Goal: Transaction & Acquisition: Purchase product/service

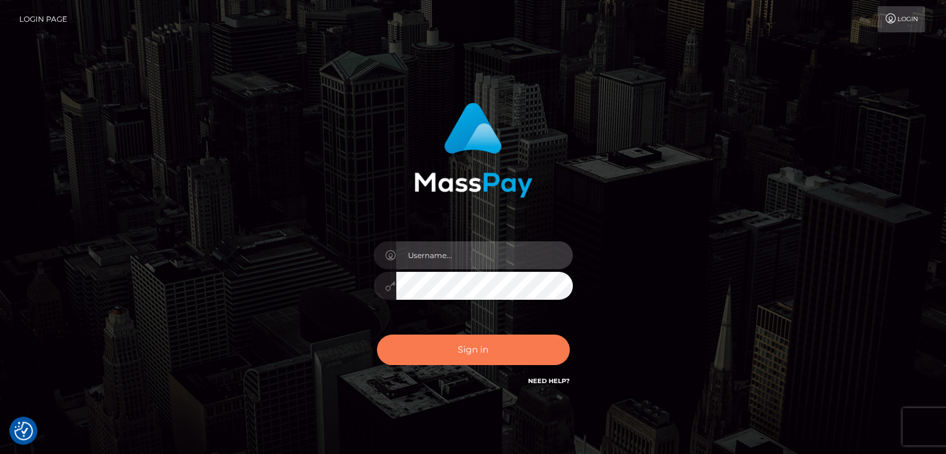
type input "rokhaya.sika"
click at [444, 351] on button "Sign in" at bounding box center [473, 350] width 193 height 30
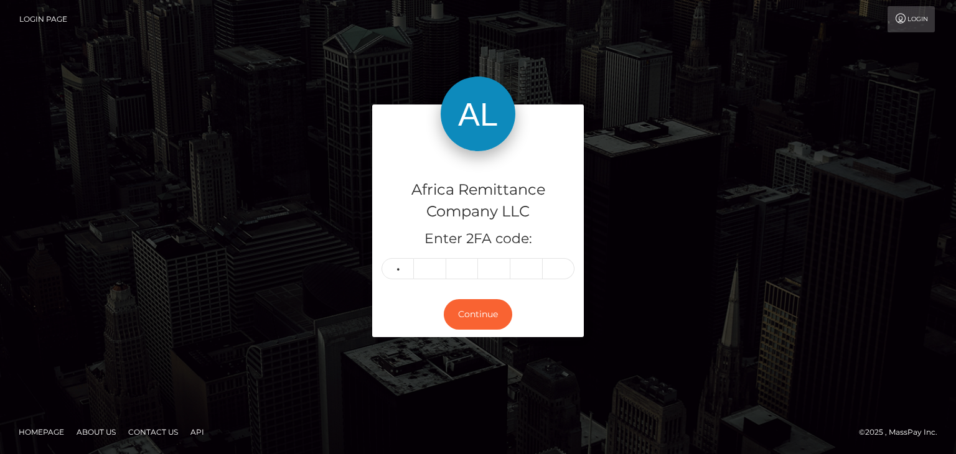
type input "9"
type input "5"
type input "2"
type input "7"
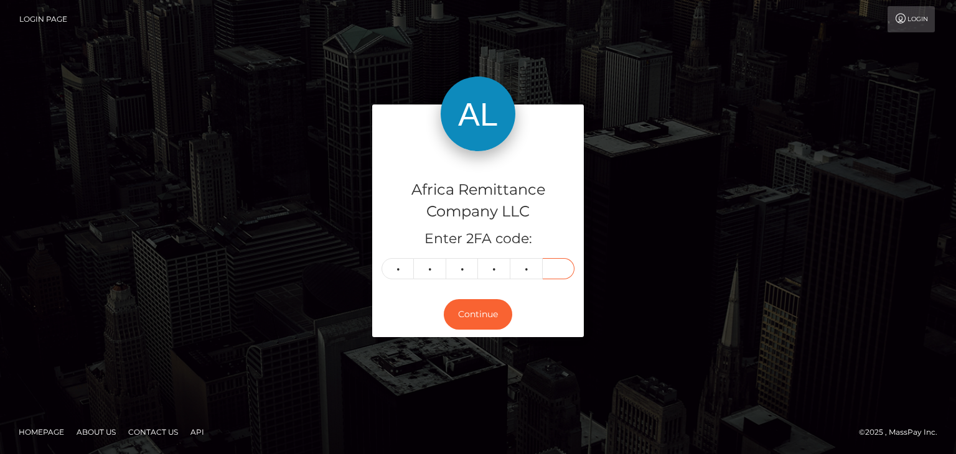
type input "0"
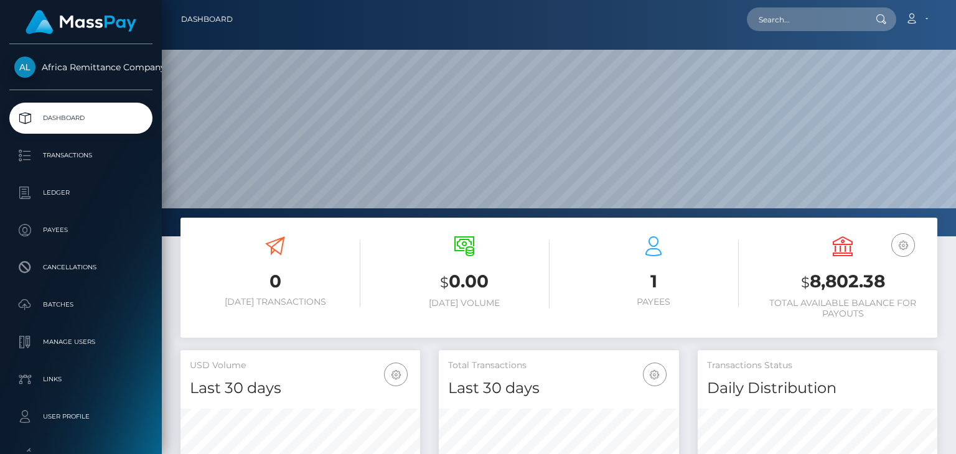
scroll to position [226, 0]
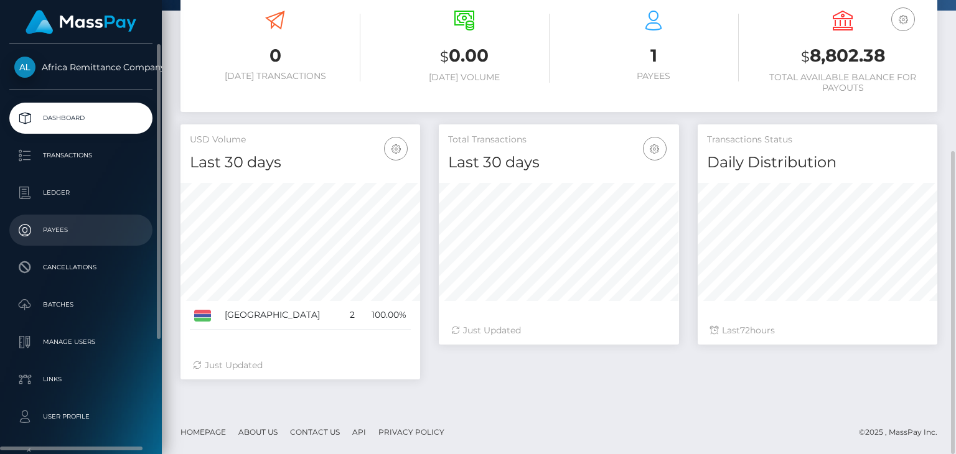
click at [55, 230] on p "Payees" at bounding box center [80, 230] width 133 height 19
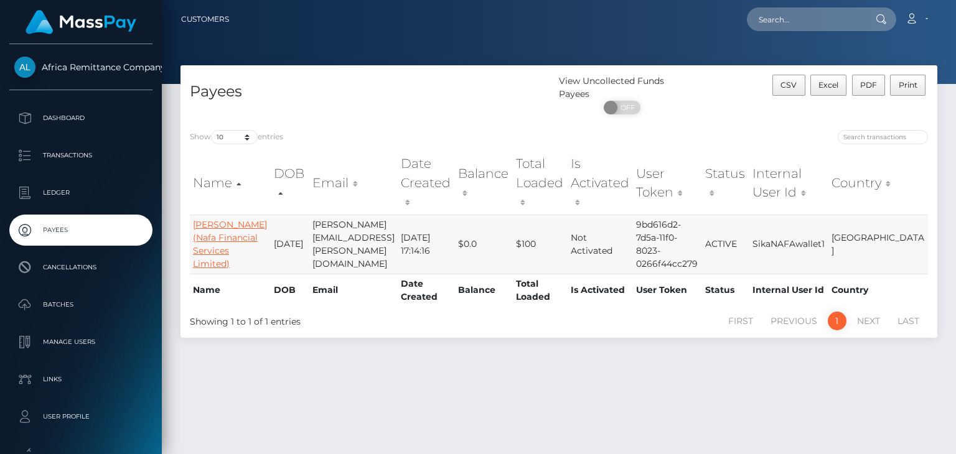
click at [212, 219] on link "Halimatou Jallow (Nafa Financial Services Limited)" at bounding box center [230, 244] width 74 height 50
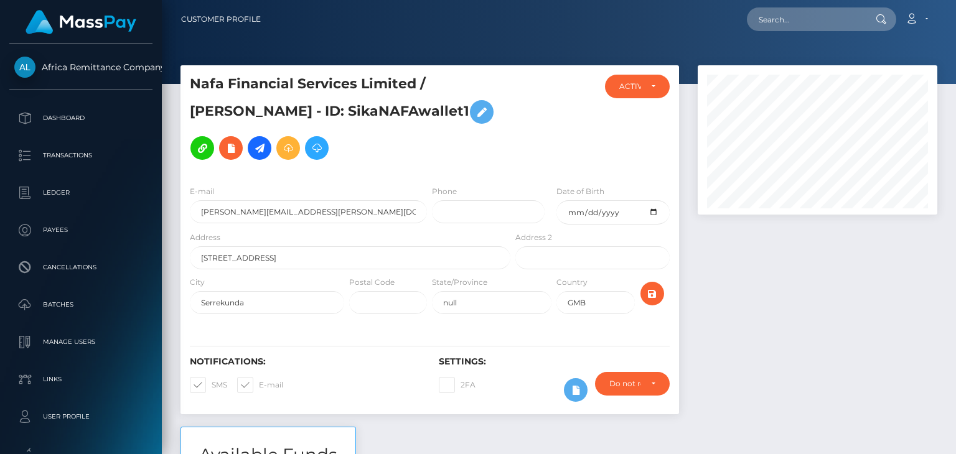
scroll to position [149, 239]
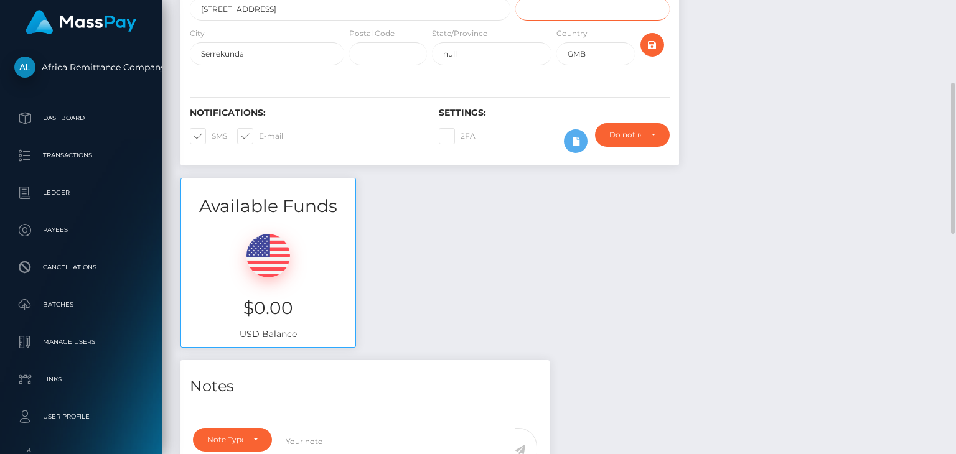
click at [598, 21] on input "text" at bounding box center [592, 9] width 154 height 23
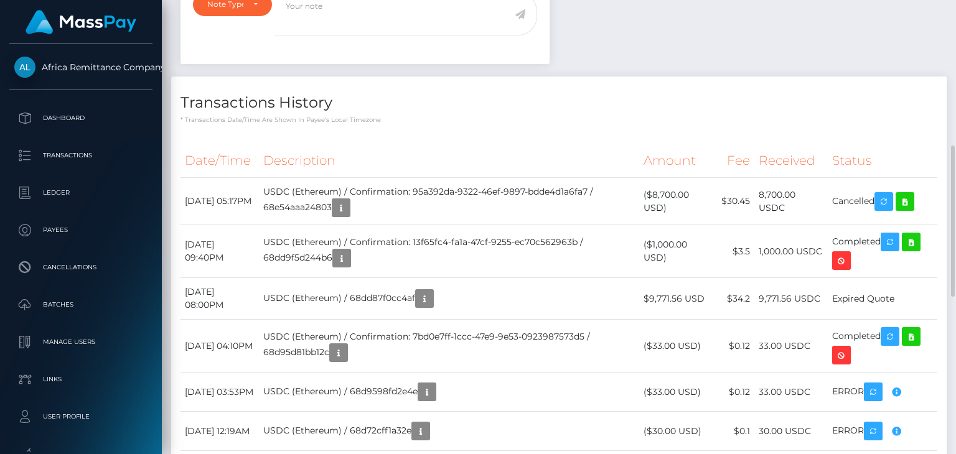
scroll to position [622, 0]
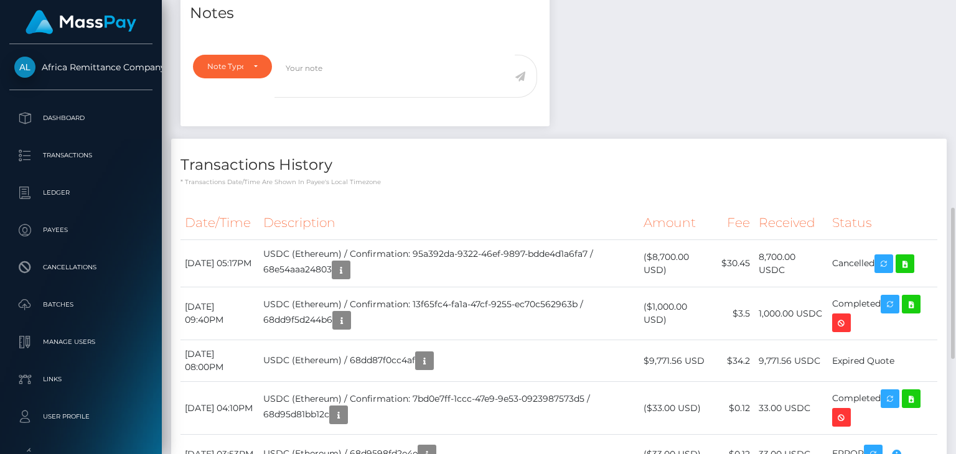
click at [490, 189] on div "Transactions History * Transactions date/time are shown in payee's local timezo…" at bounding box center [558, 403] width 775 height 529
click at [590, 176] on div "Transactions History * Transactions date/time are shown in payee's local timezo…" at bounding box center [558, 163] width 775 height 48
click at [851, 182] on p "* Transactions date/time are shown in payee's local timezone" at bounding box center [558, 181] width 756 height 9
click at [819, 53] on div "Notes Note Type Compliance Clear Compliance General Note Type" at bounding box center [558, 334] width 775 height 694
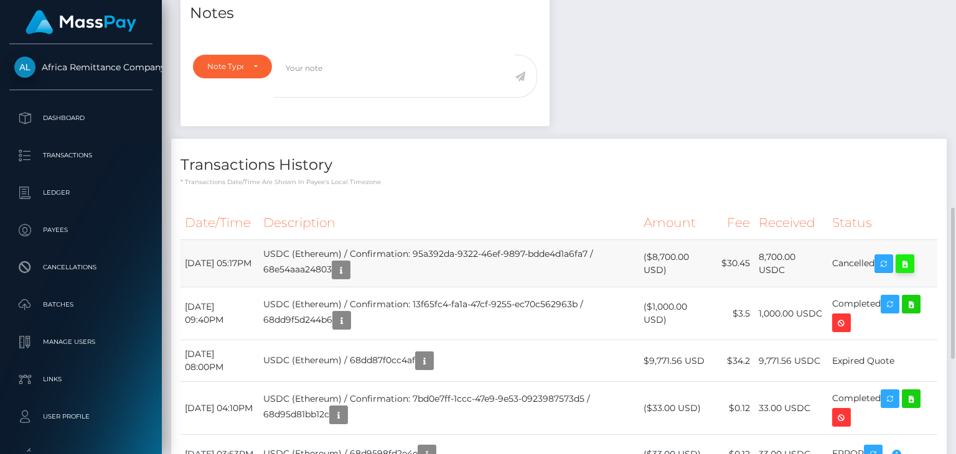
click at [912, 264] on icon at bounding box center [904, 264] width 15 height 16
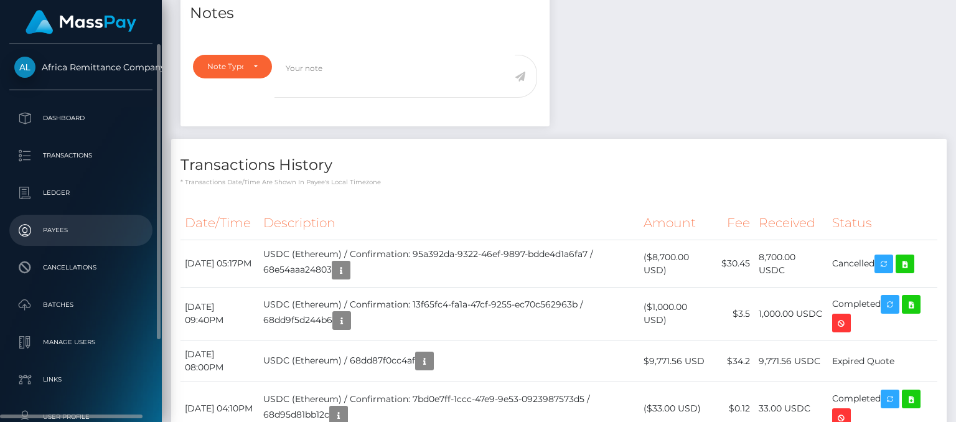
click at [58, 232] on p "Payees" at bounding box center [80, 230] width 133 height 19
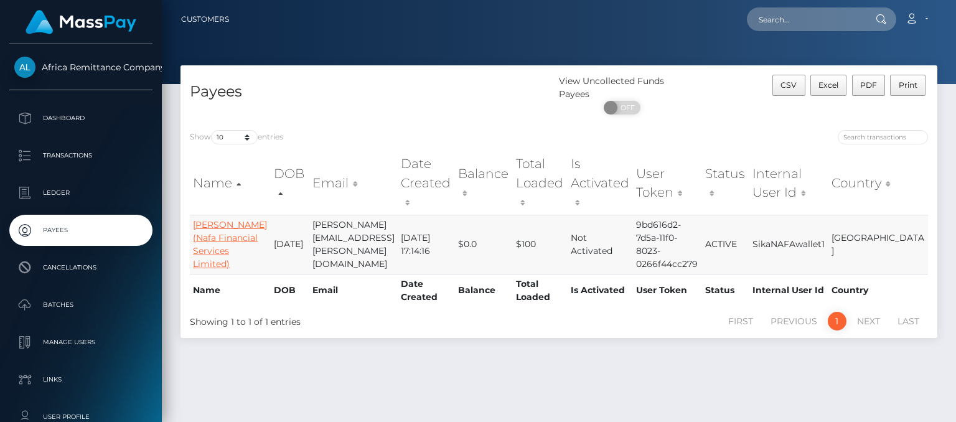
click at [205, 238] on link "Halimatou Jallow (Nafa Financial Services Limited)" at bounding box center [230, 244] width 74 height 50
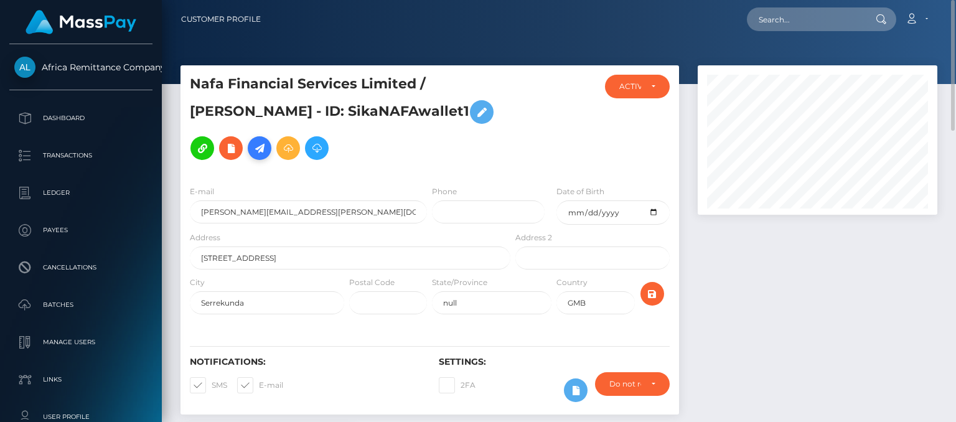
click at [252, 149] on icon at bounding box center [259, 149] width 15 height 16
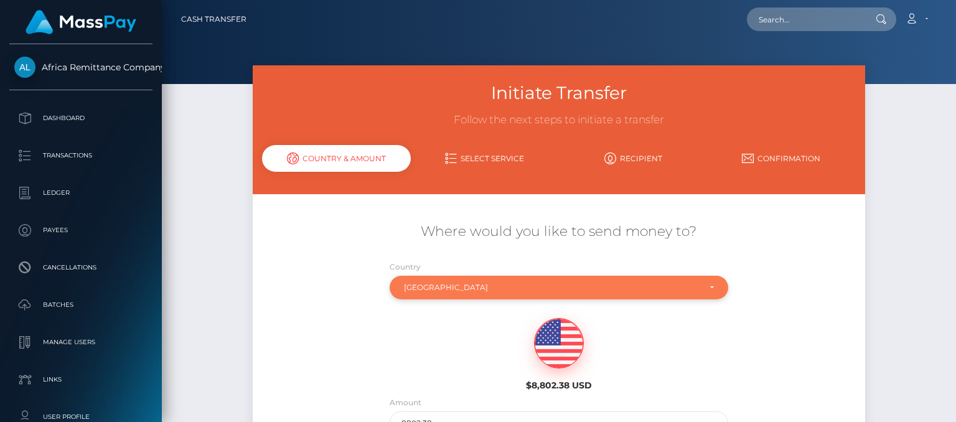
scroll to position [124, 0]
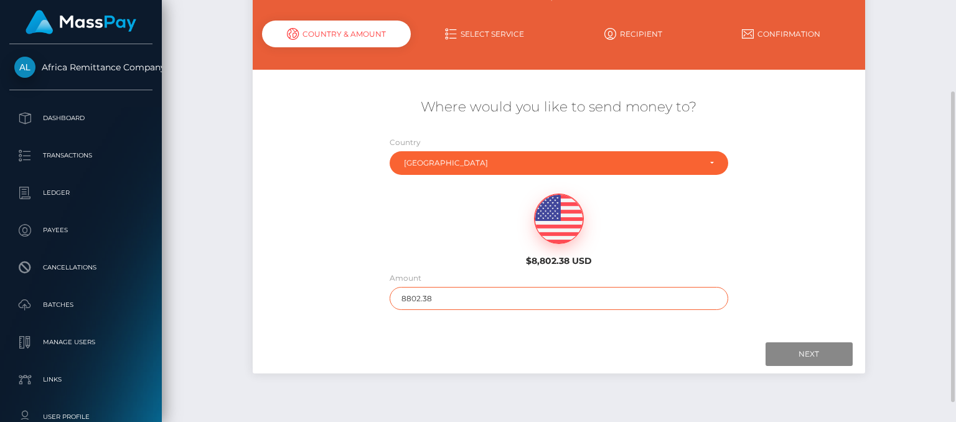
drag, startPoint x: 521, startPoint y: 295, endPoint x: 392, endPoint y: 297, distance: 129.4
click at [392, 297] on input "8802.38" at bounding box center [558, 298] width 338 height 23
type input "2"
type input "20"
click at [810, 355] on input "Next" at bounding box center [808, 354] width 87 height 24
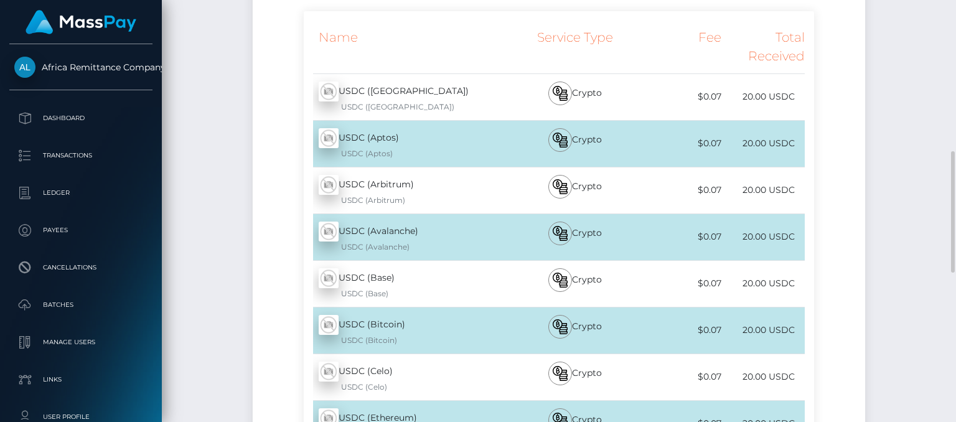
scroll to position [373, 0]
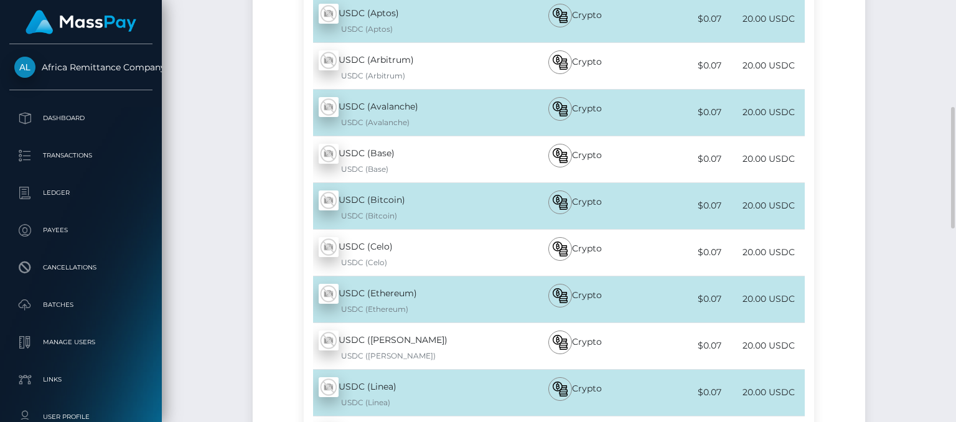
click at [377, 293] on div "USDC (Ethereum) - USDC USDC (Ethereum)" at bounding box center [408, 299] width 208 height 46
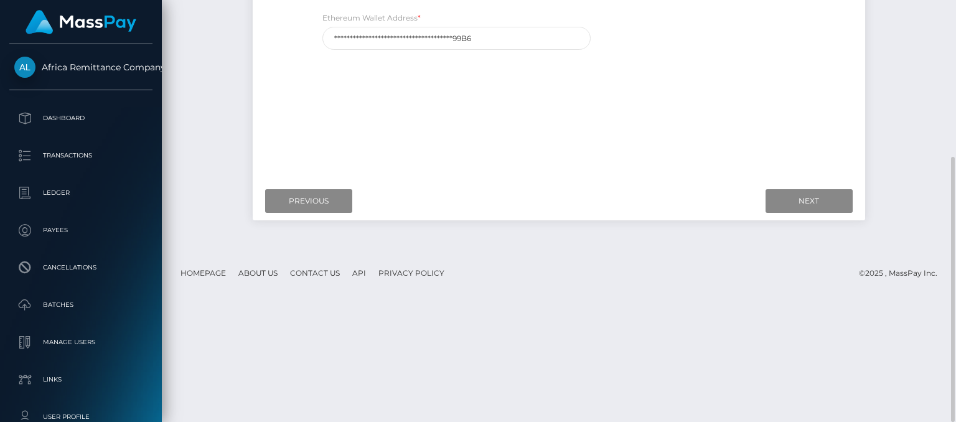
scroll to position [187, 0]
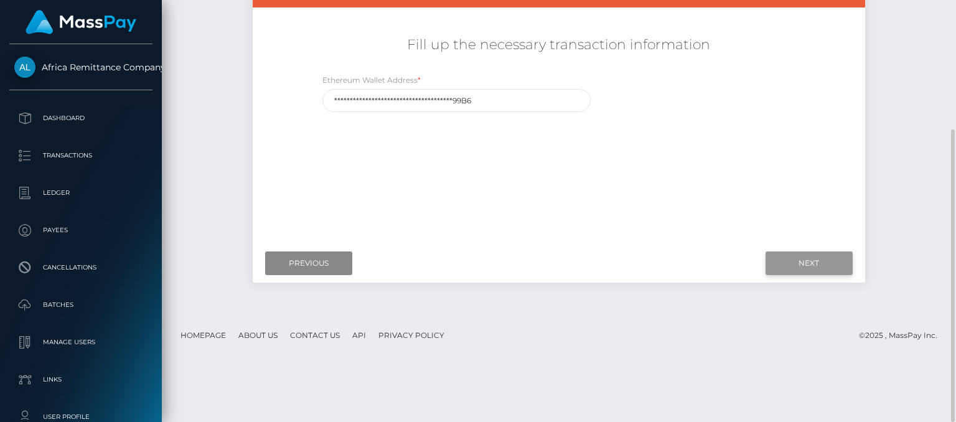
click at [808, 267] on input "Next" at bounding box center [808, 263] width 87 height 24
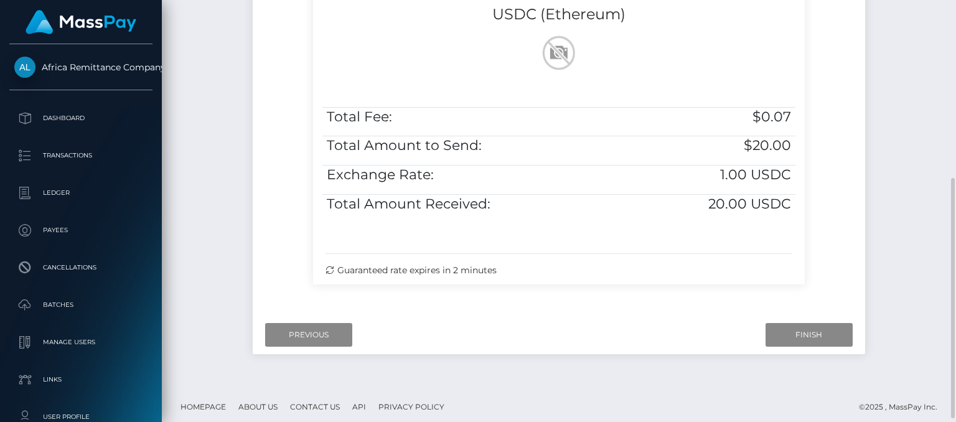
scroll to position [317, 0]
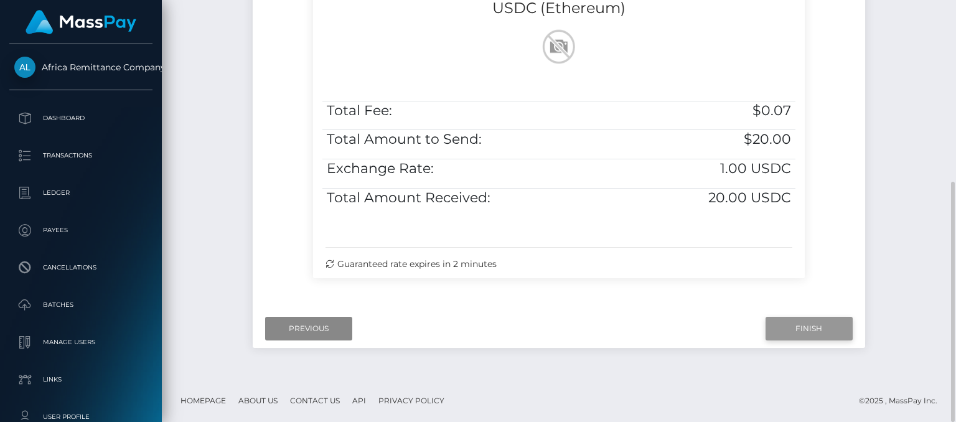
click at [793, 326] on input "Finish" at bounding box center [808, 329] width 87 height 24
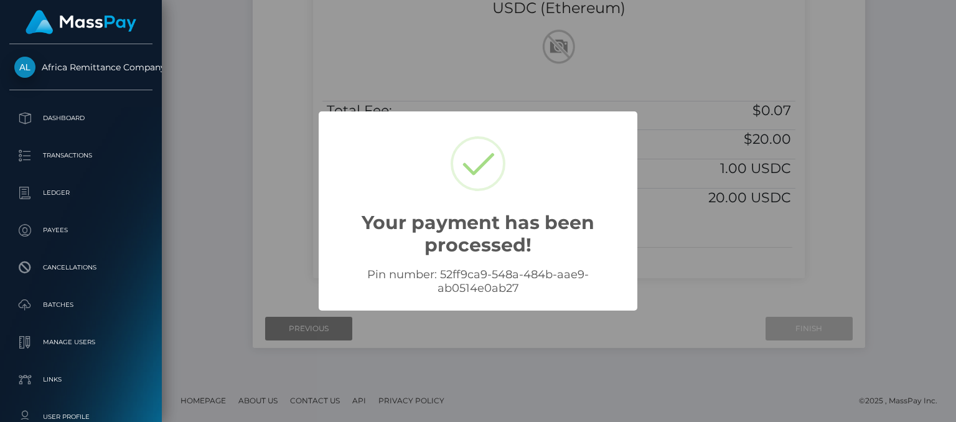
click at [664, 90] on div "× Your payment has been processed! Pin number: 52ff9ca9-548a-484b-aae9-ab0514e0…" at bounding box center [478, 211] width 956 height 422
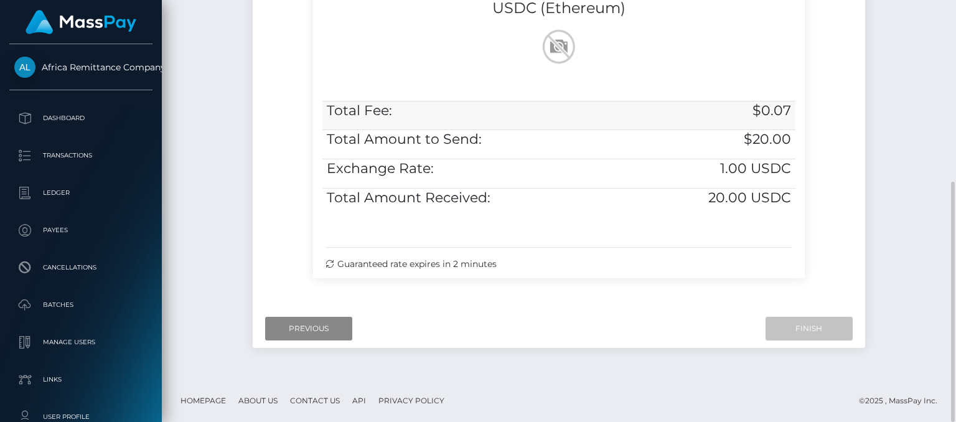
scroll to position [68, 0]
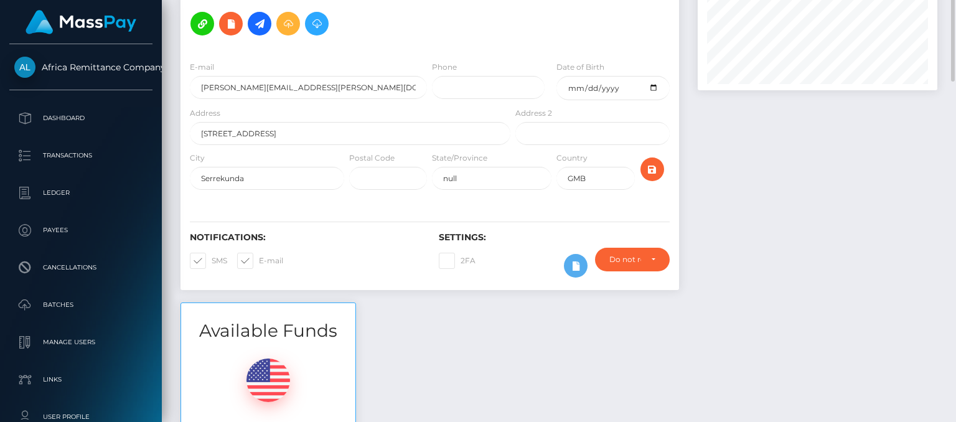
scroll to position [62, 0]
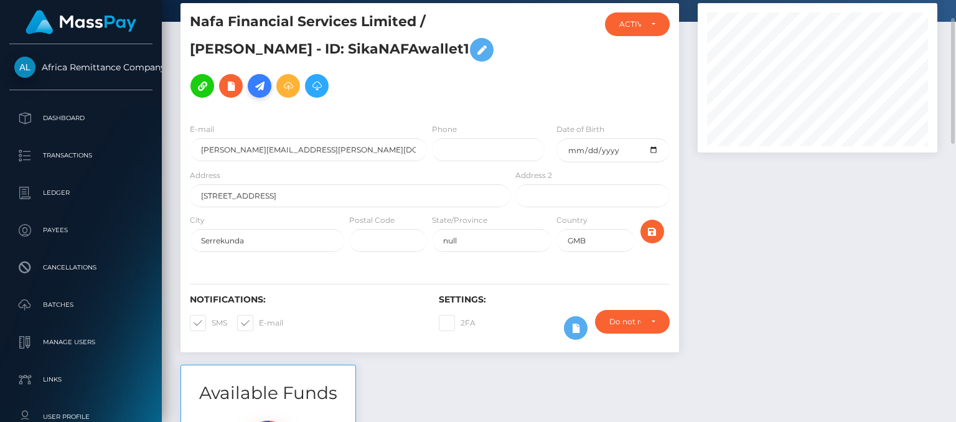
click at [252, 87] on icon at bounding box center [259, 86] width 15 height 16
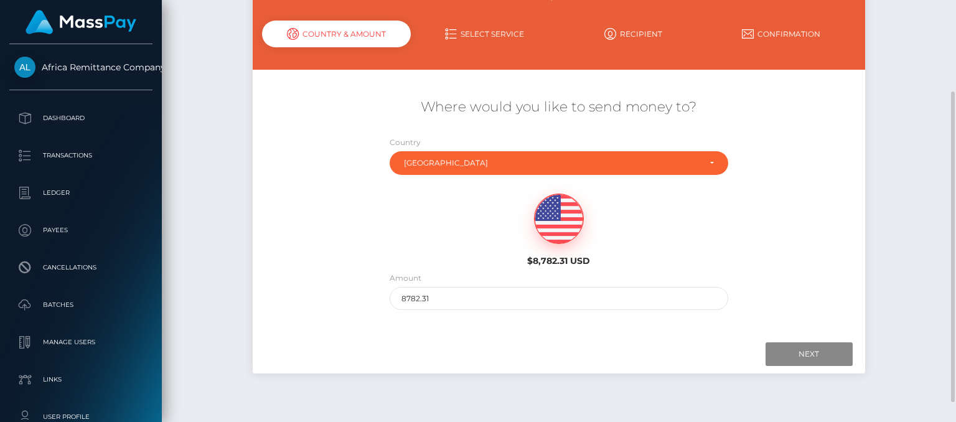
scroll to position [151, 0]
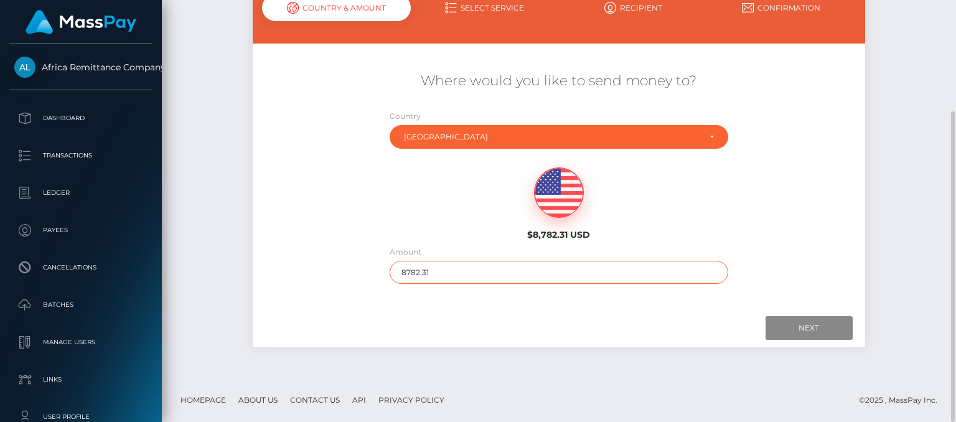
click at [521, 277] on input "8782.31" at bounding box center [558, 272] width 338 height 23
drag, startPoint x: 462, startPoint y: 273, endPoint x: 347, endPoint y: 276, distance: 114.5
click at [348, 276] on div "Where would you like to send money to? Country Abkhazia Afghanistan Albania Alg…" at bounding box center [559, 177] width 612 height 225
type input "2000"
click at [803, 323] on input "Next" at bounding box center [808, 328] width 87 height 24
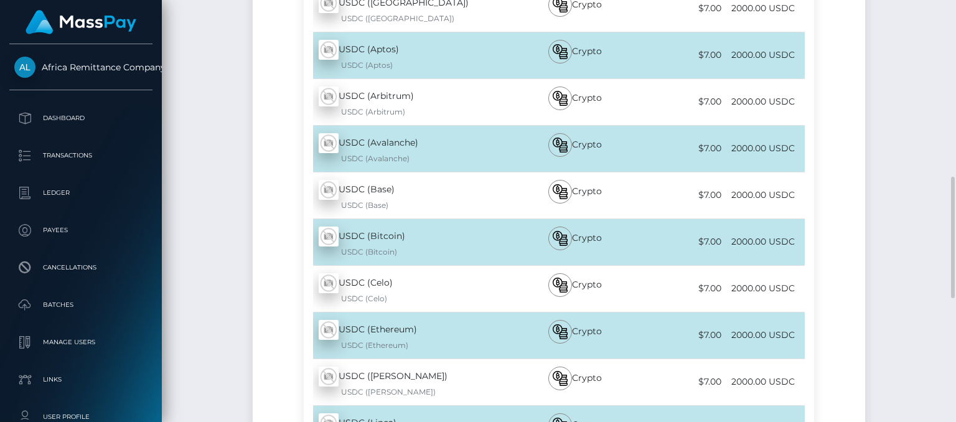
scroll to position [462, 0]
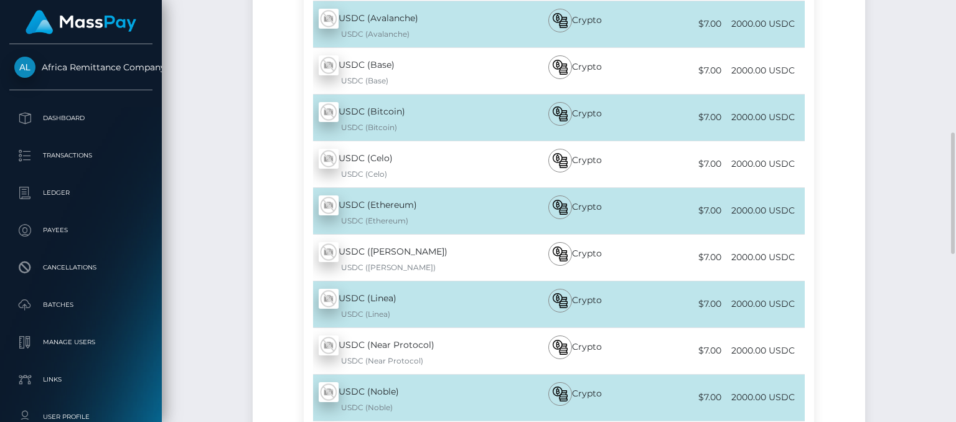
click at [359, 213] on div "USDC (Ethereum) - USDC USDC (Ethereum)" at bounding box center [408, 211] width 208 height 46
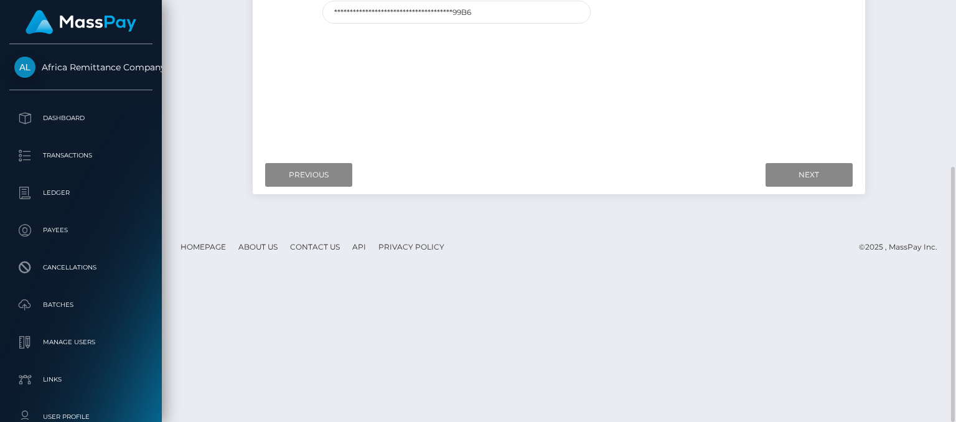
scroll to position [213, 0]
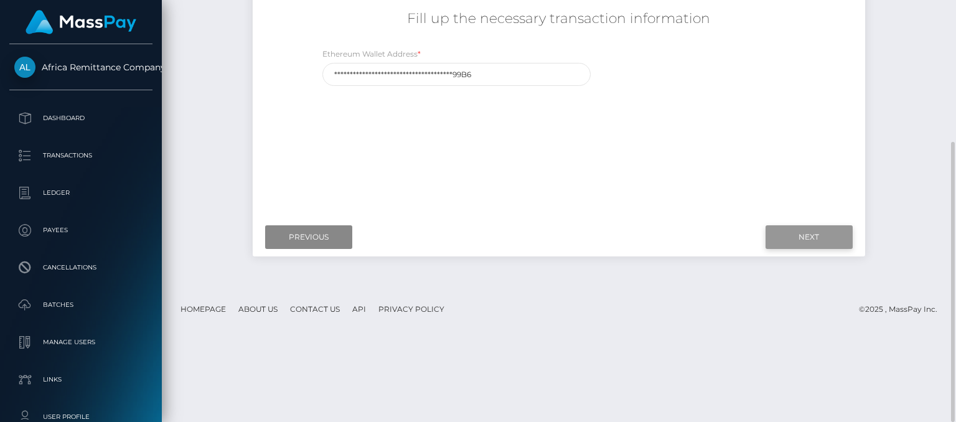
click at [779, 241] on input "Next" at bounding box center [808, 237] width 87 height 24
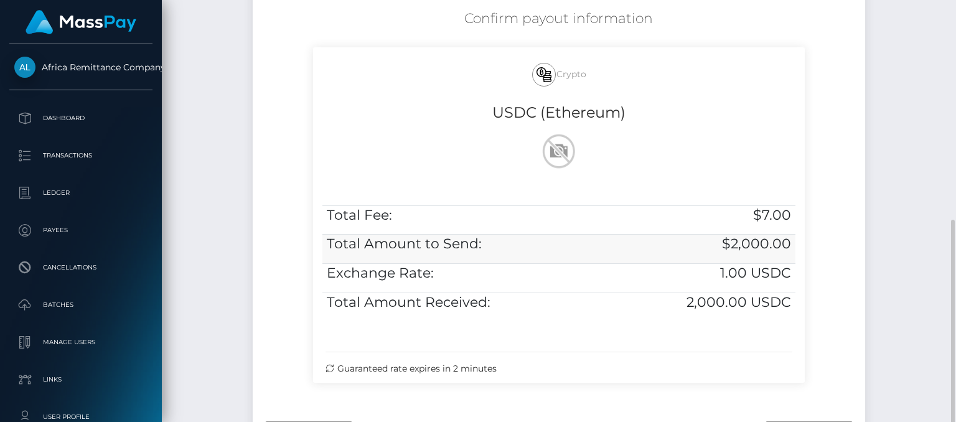
scroll to position [317, 0]
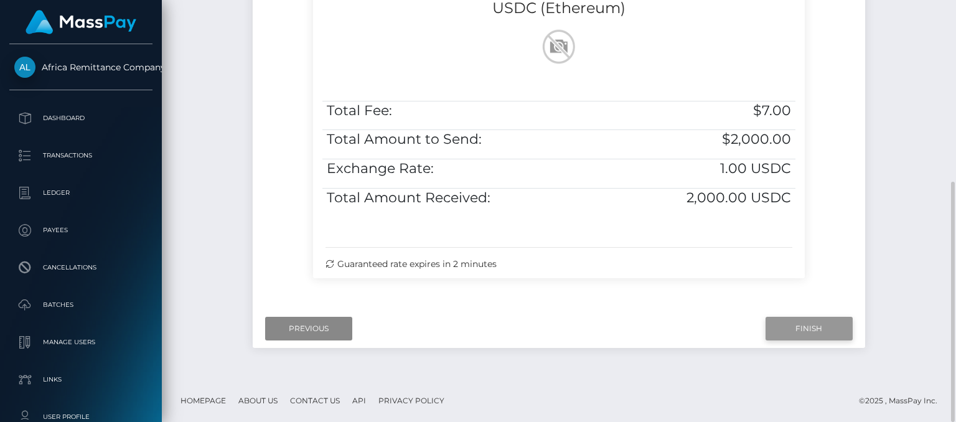
click at [799, 329] on input "Finish" at bounding box center [808, 329] width 87 height 24
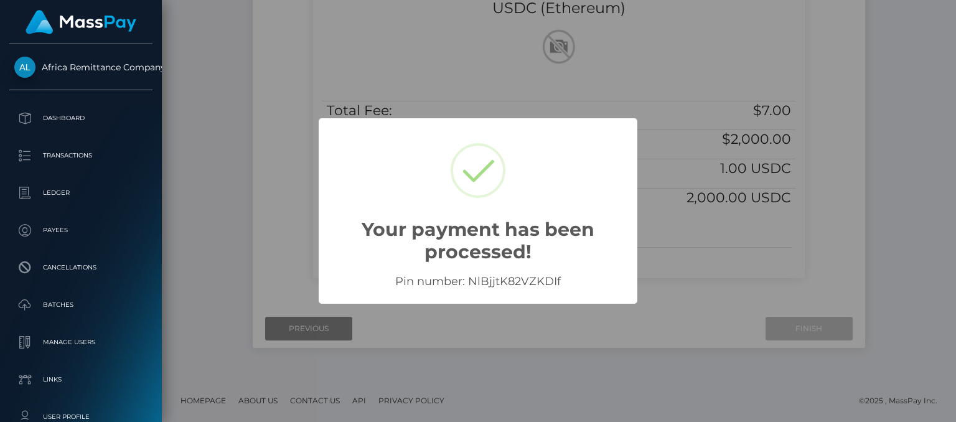
click at [256, 195] on div "× Your payment has been processed! Pin number: NlBjjtK82VZKDIf OK No Cancel" at bounding box center [478, 211] width 956 height 422
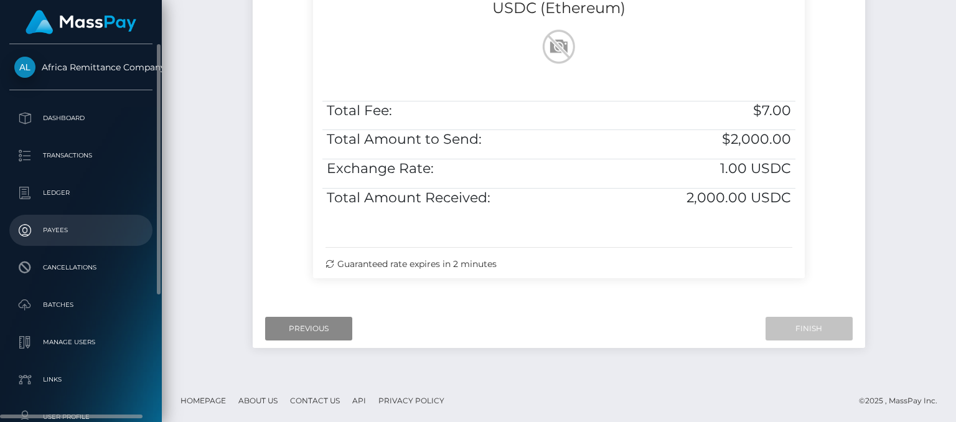
drag, startPoint x: 65, startPoint y: 227, endPoint x: 75, endPoint y: 220, distance: 12.4
click at [65, 227] on p "Payees" at bounding box center [80, 230] width 133 height 19
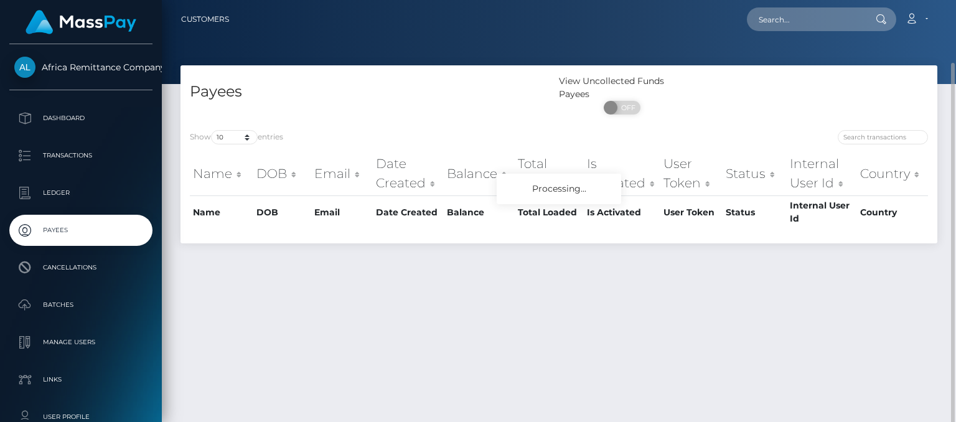
scroll to position [32, 0]
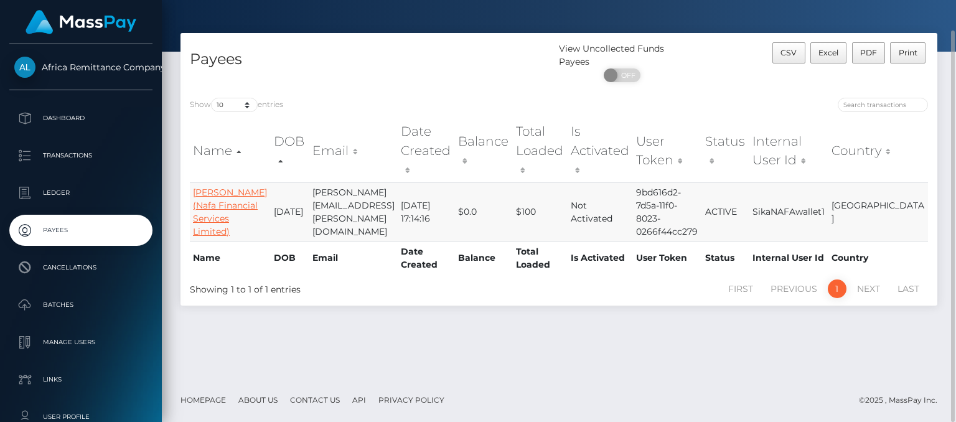
click at [207, 190] on link "[PERSON_NAME] (Nafa Financial Services Limited)" at bounding box center [230, 212] width 74 height 50
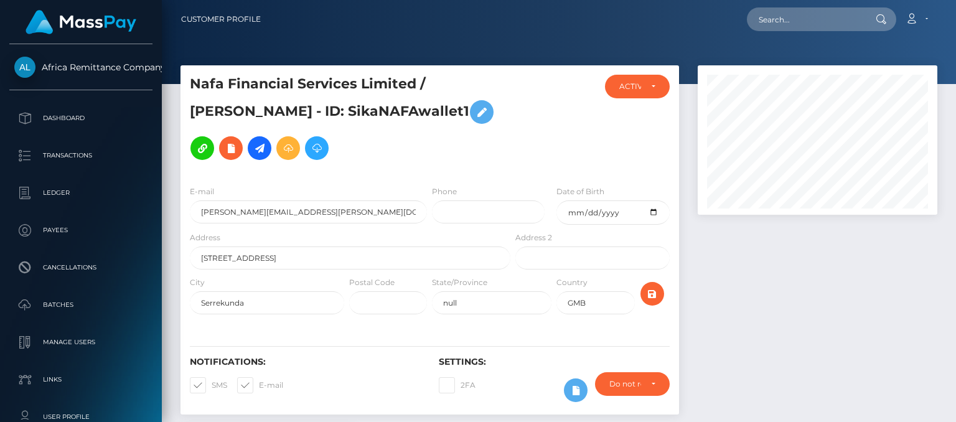
click at [593, 372] on div "Require ID/Selfie Verification Do not require Paid by payee" at bounding box center [631, 390] width 93 height 36
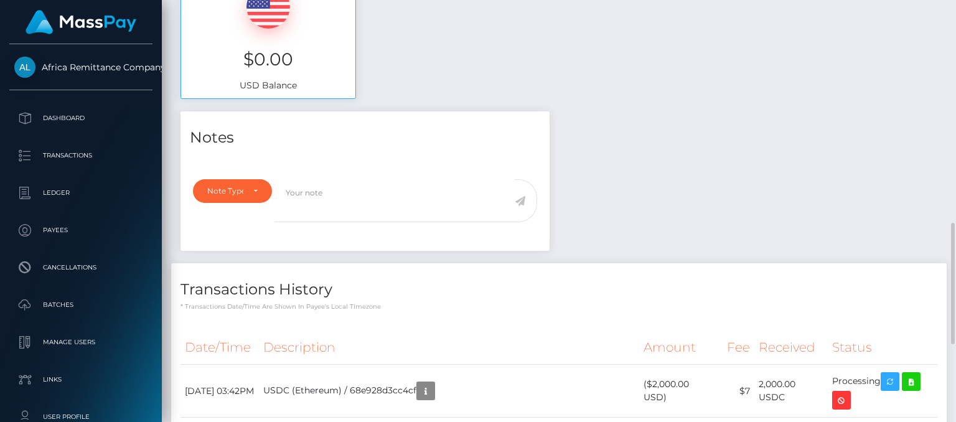
scroll to position [435, 0]
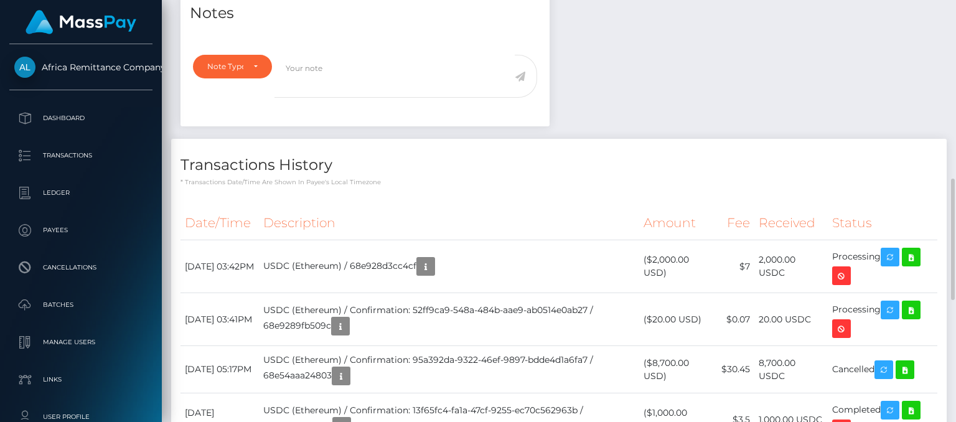
scroll to position [560, 0]
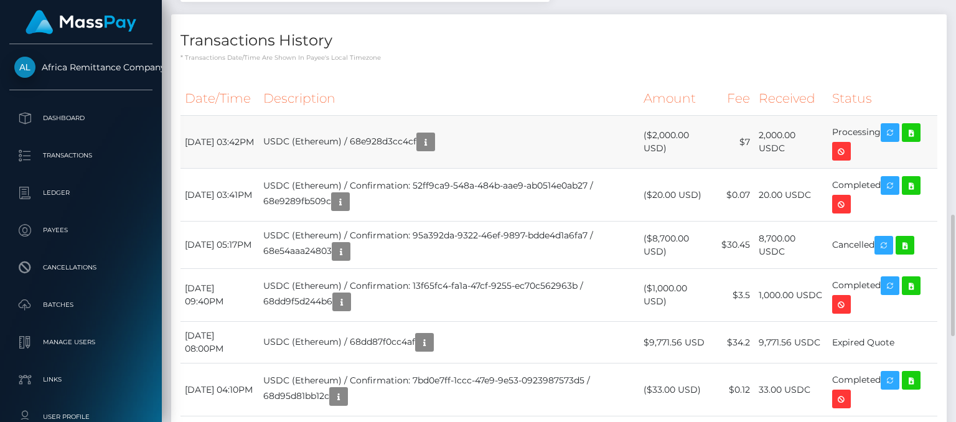
scroll to position [149, 239]
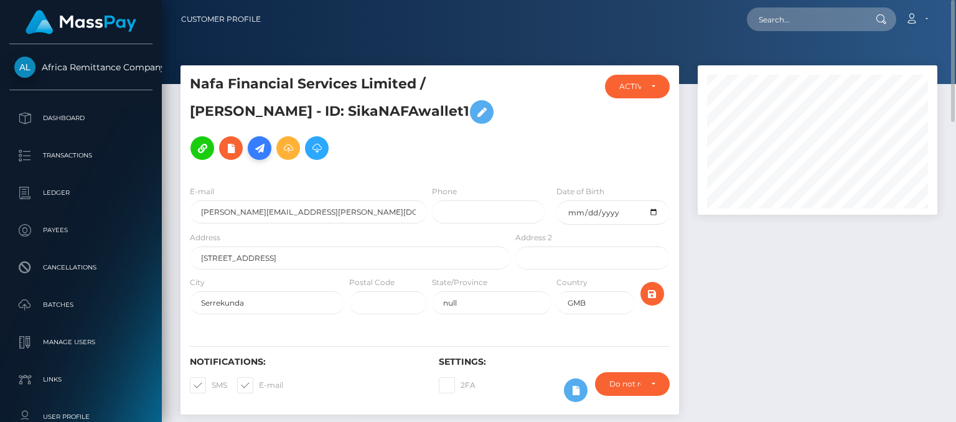
click at [252, 149] on icon at bounding box center [259, 149] width 15 height 16
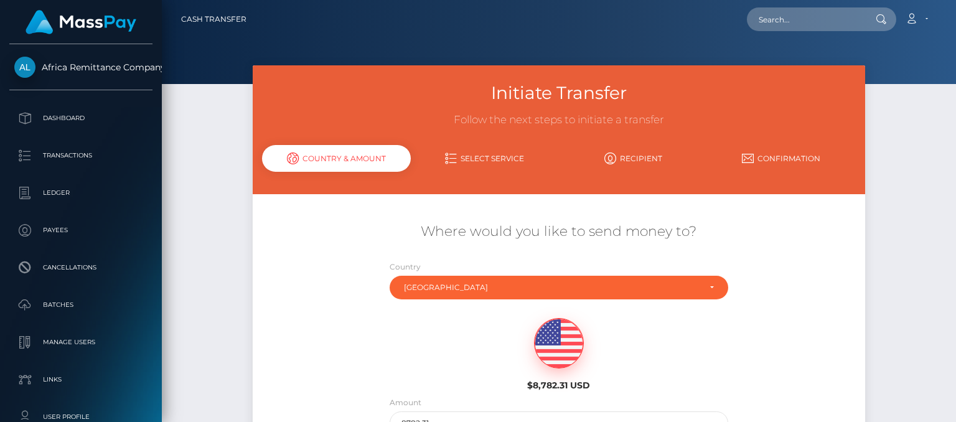
scroll to position [151, 0]
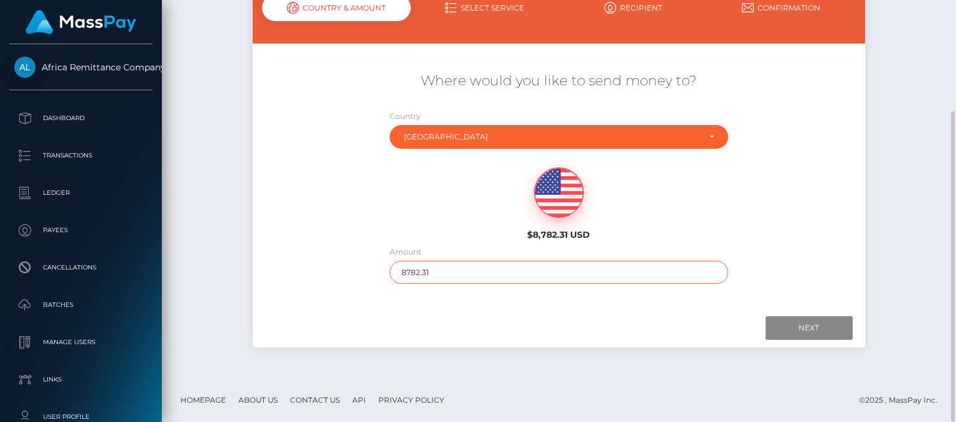
click at [463, 272] on input "8782.31" at bounding box center [558, 272] width 338 height 23
drag, startPoint x: 463, startPoint y: 272, endPoint x: 399, endPoint y: 267, distance: 64.3
click at [399, 267] on input "8782.31" at bounding box center [558, 272] width 338 height 23
type input "1500"
click at [787, 326] on input "Next" at bounding box center [808, 328] width 87 height 24
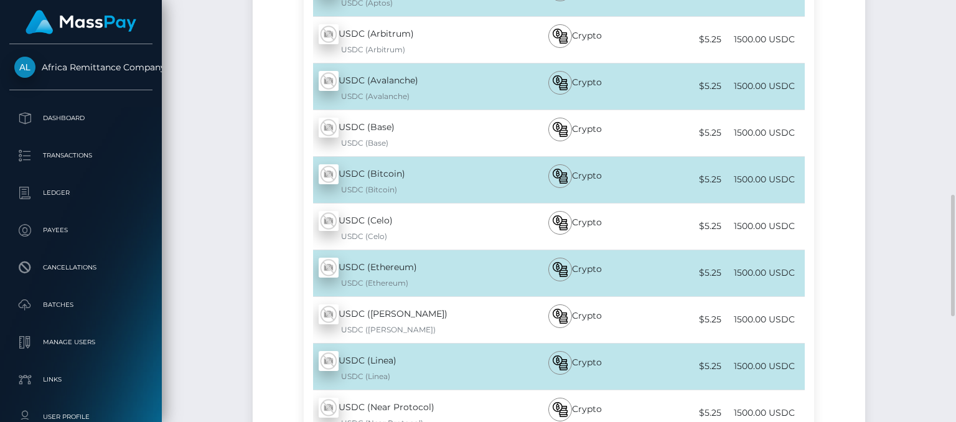
scroll to position [462, 0]
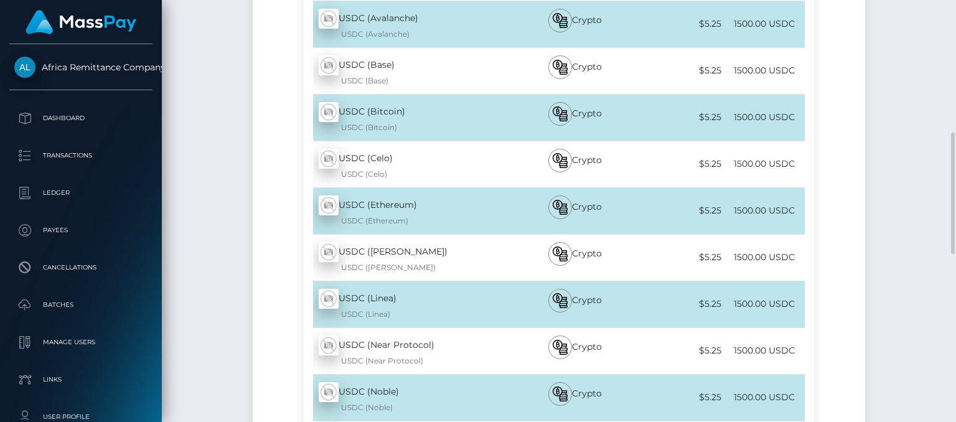
click at [398, 210] on div "USDC (Ethereum) - USDC USDC (Ethereum)" at bounding box center [408, 211] width 208 height 46
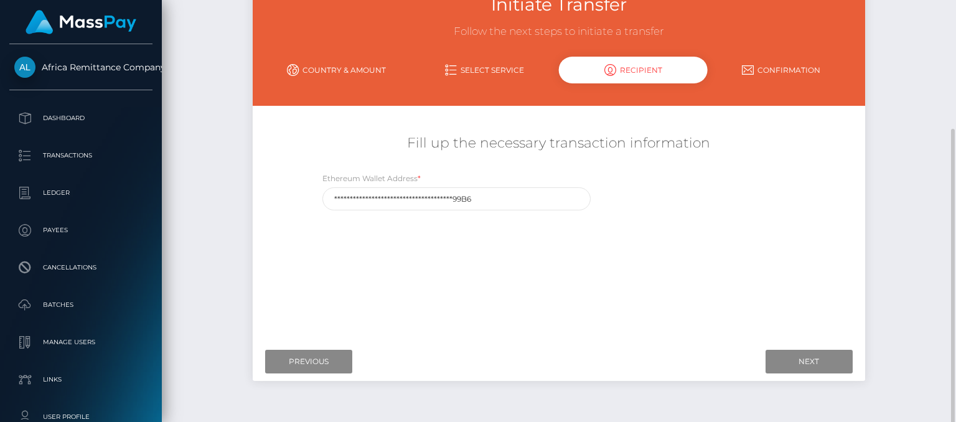
scroll to position [122, 0]
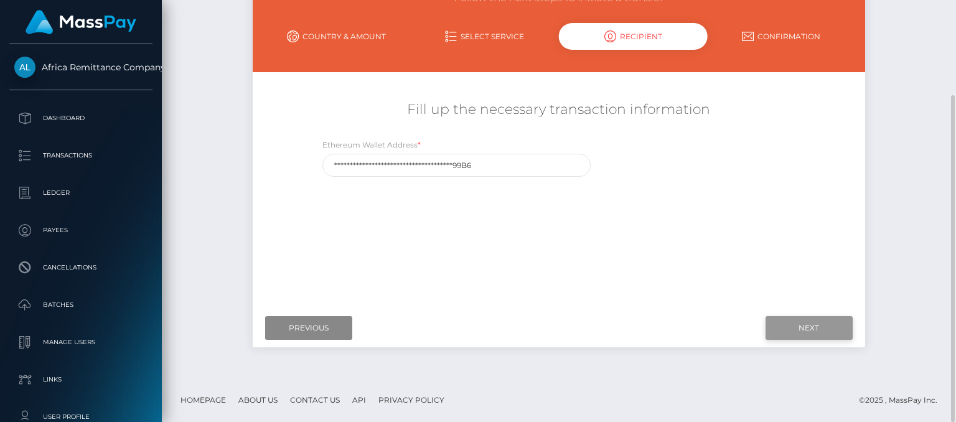
click at [788, 327] on input "Next" at bounding box center [808, 328] width 87 height 24
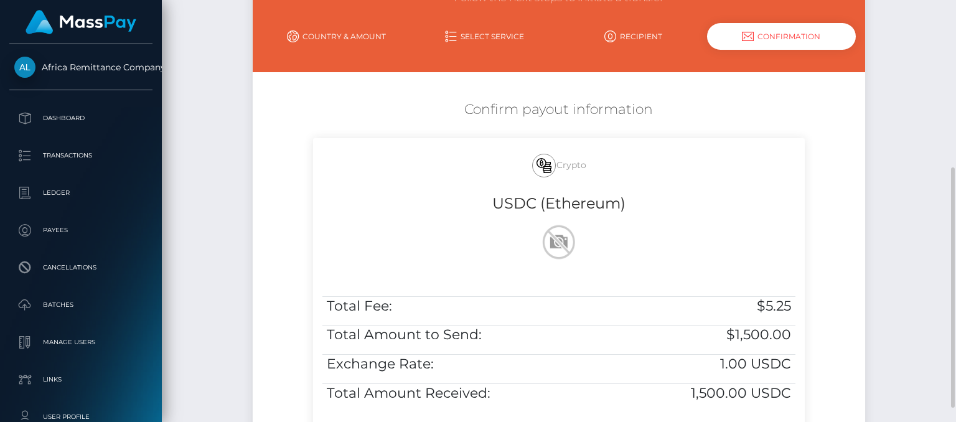
scroll to position [317, 0]
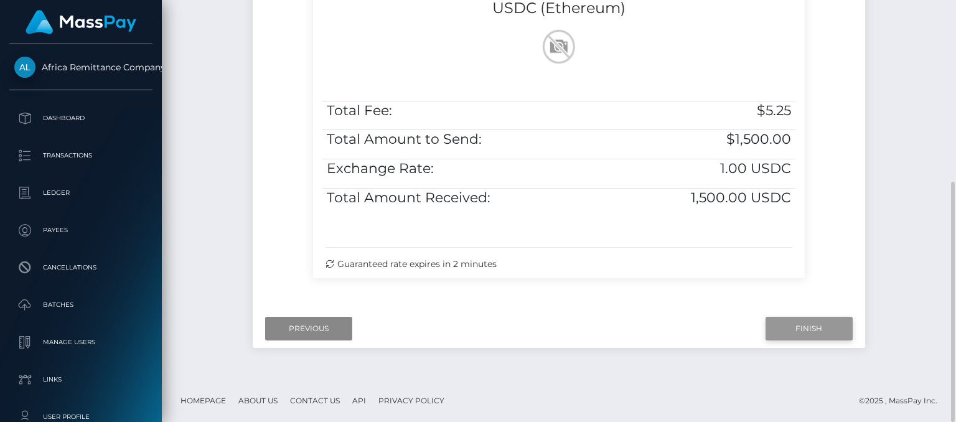
click at [809, 323] on input "Finish" at bounding box center [808, 329] width 87 height 24
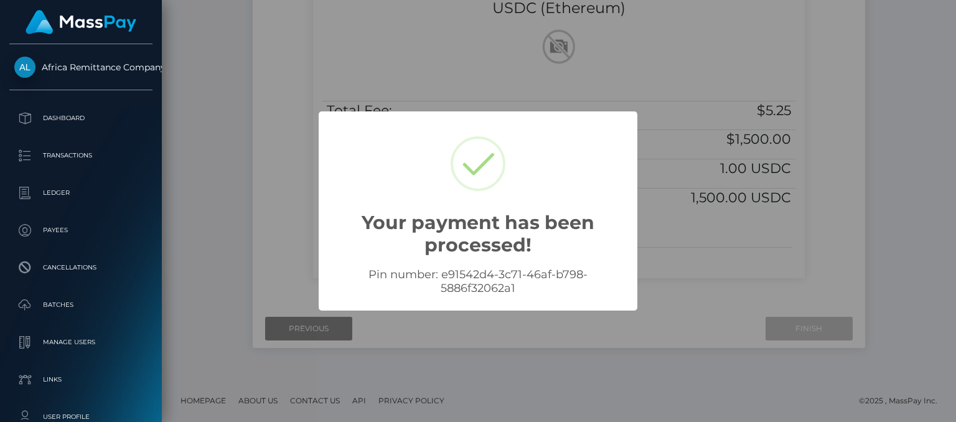
click at [267, 185] on div "× Your payment has been processed! Pin number: e91542d4-3c71-46af-b798-5886f320…" at bounding box center [478, 211] width 956 height 422
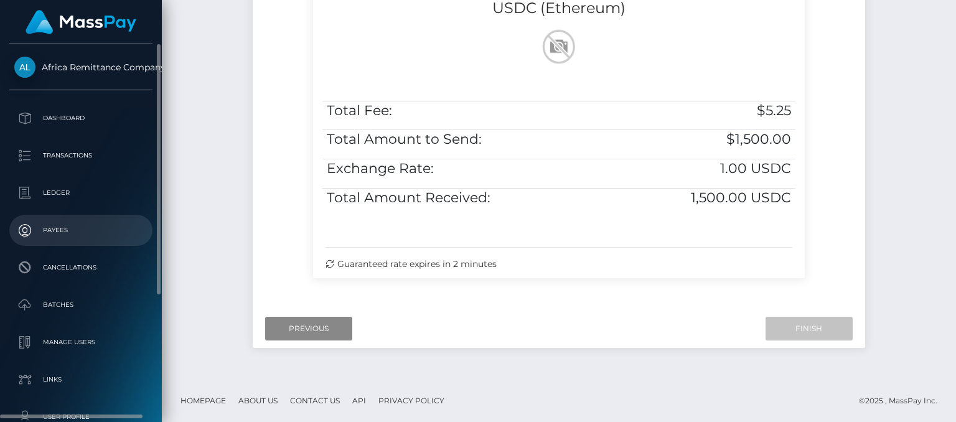
click at [57, 231] on p "Payees" at bounding box center [80, 230] width 133 height 19
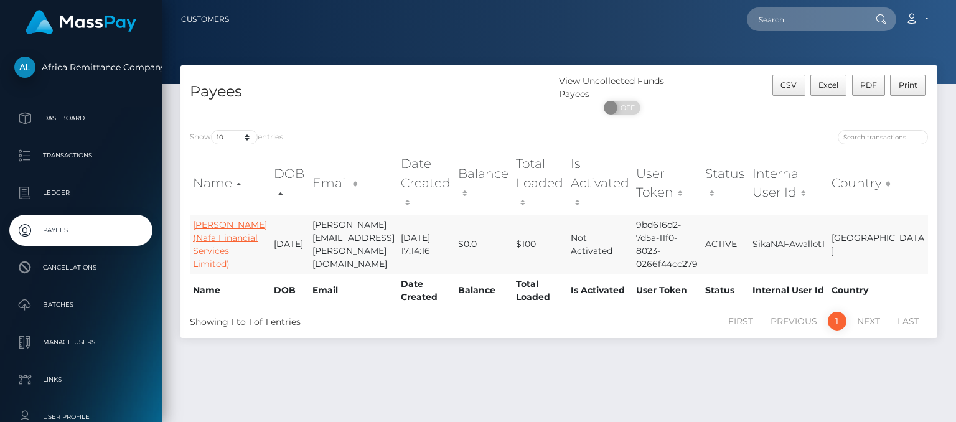
scroll to position [32, 0]
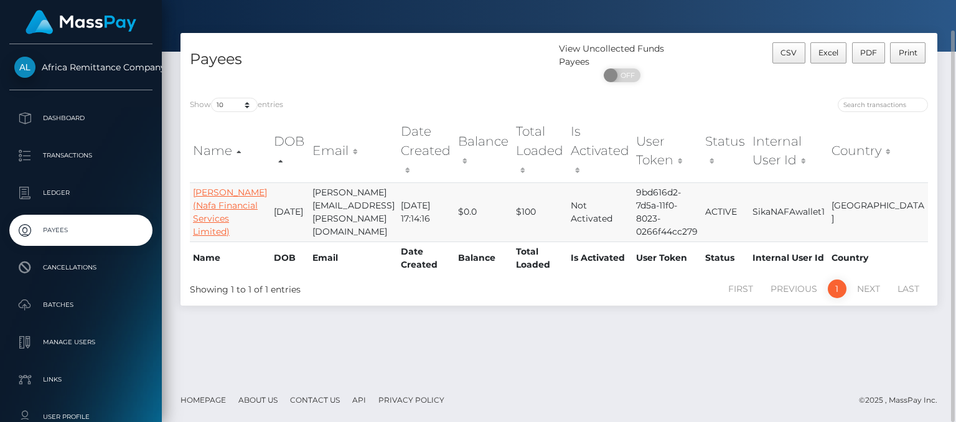
click at [195, 187] on link "[PERSON_NAME] (Nafa Financial Services Limited)" at bounding box center [230, 212] width 74 height 50
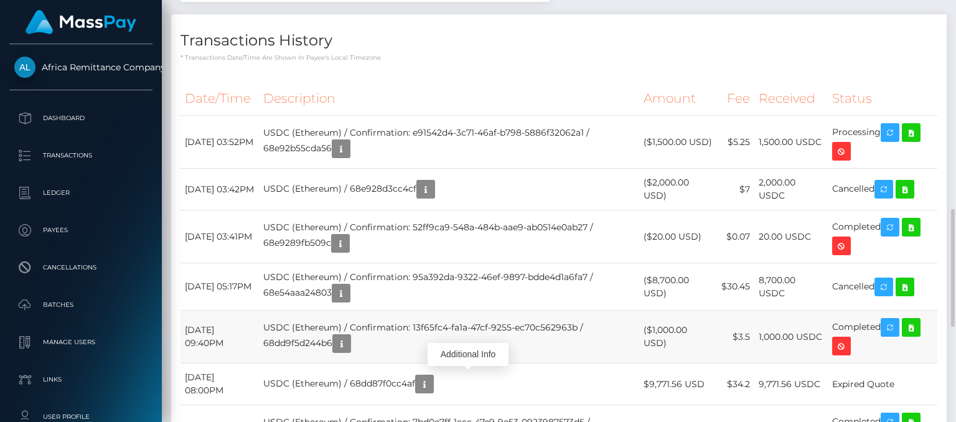
scroll to position [149, 239]
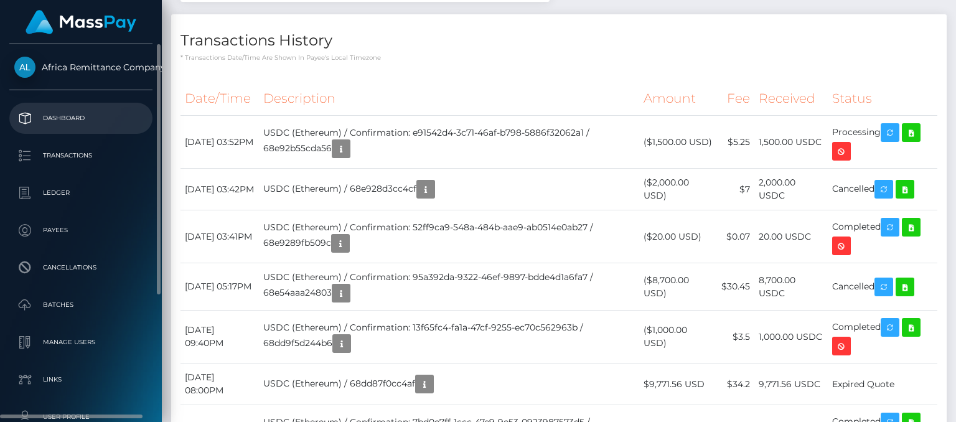
scroll to position [149, 239]
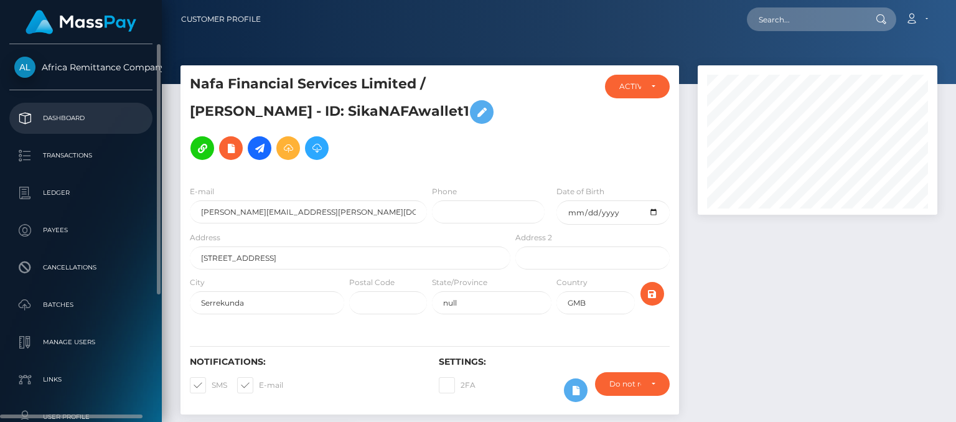
click at [70, 110] on p "Dashboard" at bounding box center [80, 118] width 133 height 19
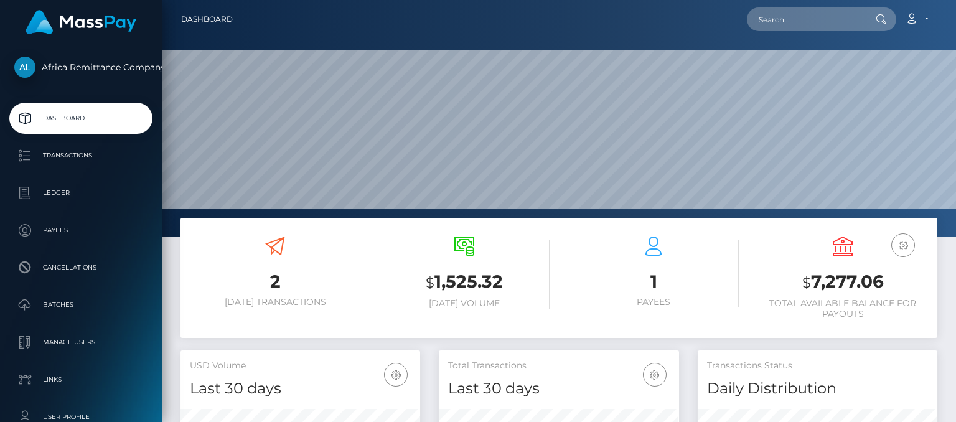
scroll to position [220, 239]
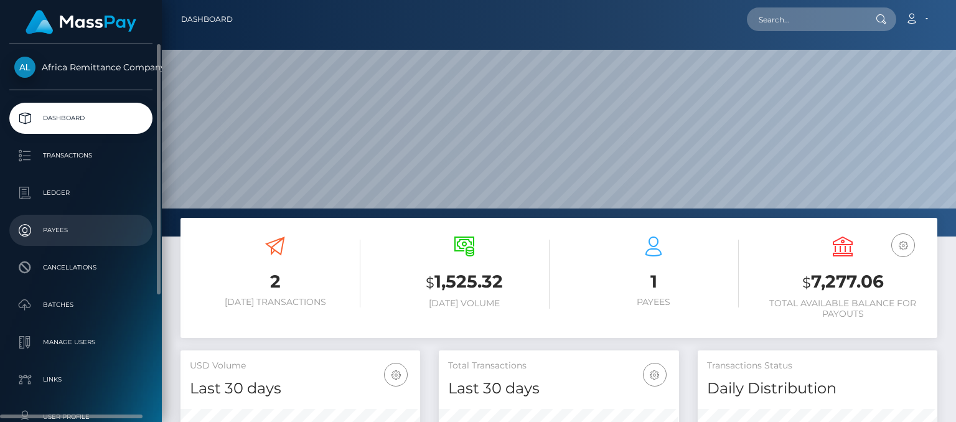
click at [36, 222] on p "Payees" at bounding box center [80, 230] width 133 height 19
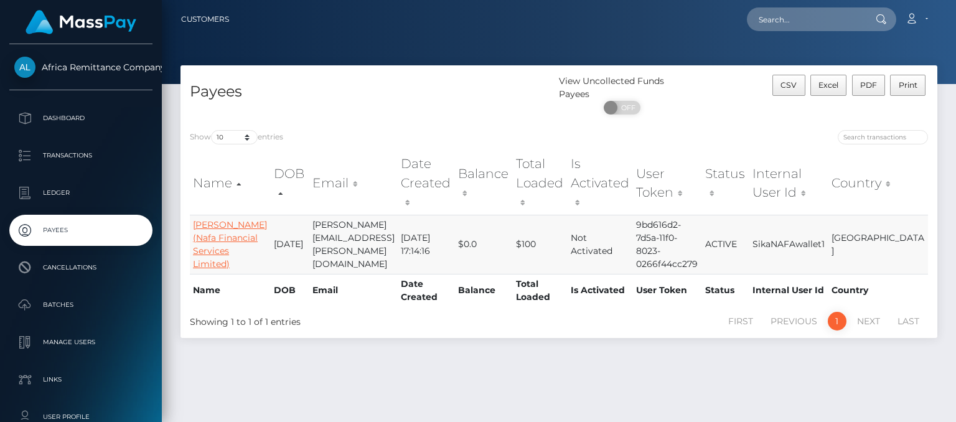
click at [199, 219] on link "[PERSON_NAME] (Nafa Financial Services Limited)" at bounding box center [230, 244] width 74 height 50
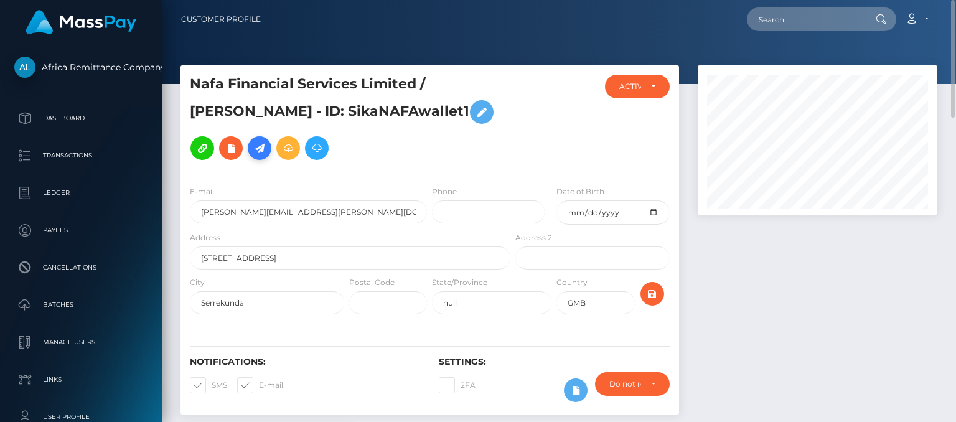
click at [252, 151] on icon at bounding box center [259, 149] width 15 height 16
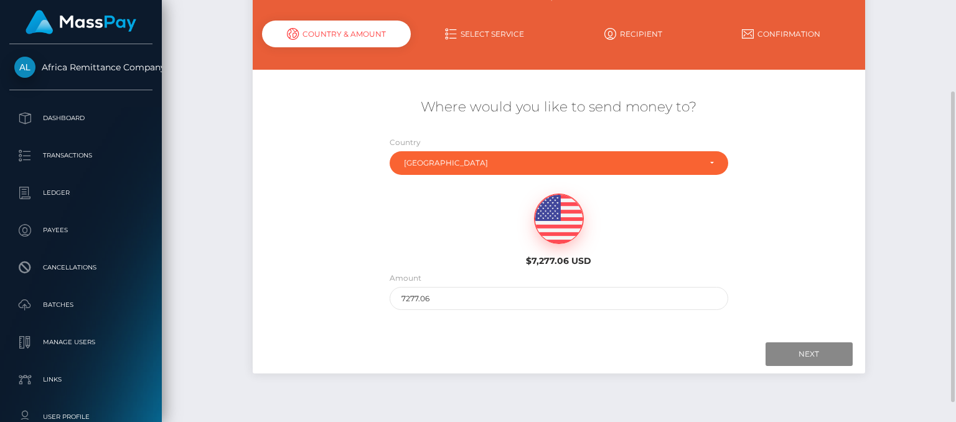
scroll to position [151, 0]
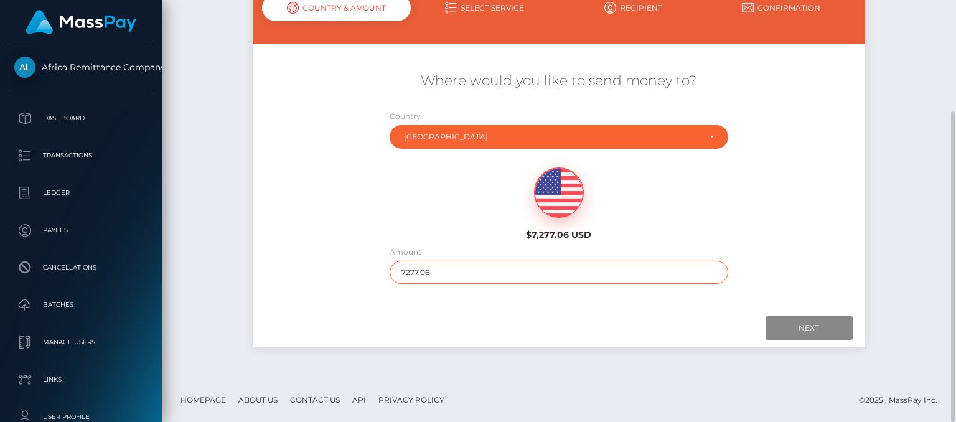
drag, startPoint x: 441, startPoint y: 274, endPoint x: 353, endPoint y: 276, distance: 87.8
click at [353, 277] on div "Where would you like to send money to? Country Abkhazia Afghanistan Albania Alg…" at bounding box center [559, 177] width 612 height 225
type input "7000"
click at [786, 324] on input "Next" at bounding box center [808, 328] width 87 height 24
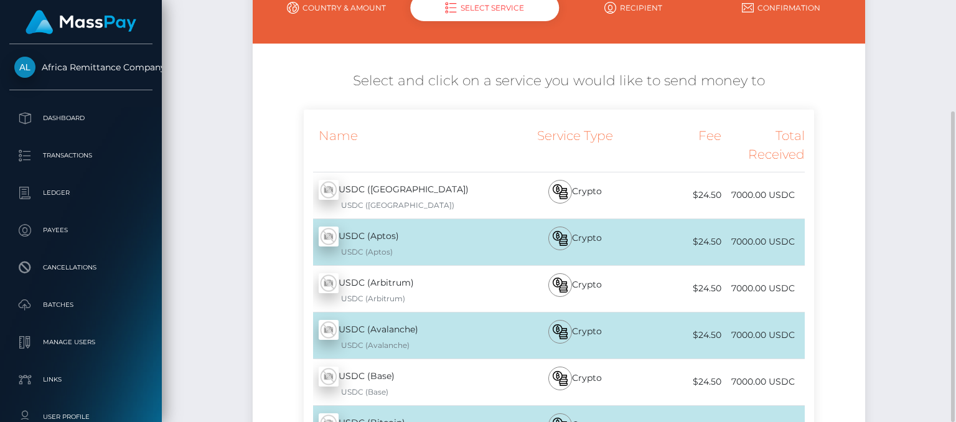
scroll to position [337, 0]
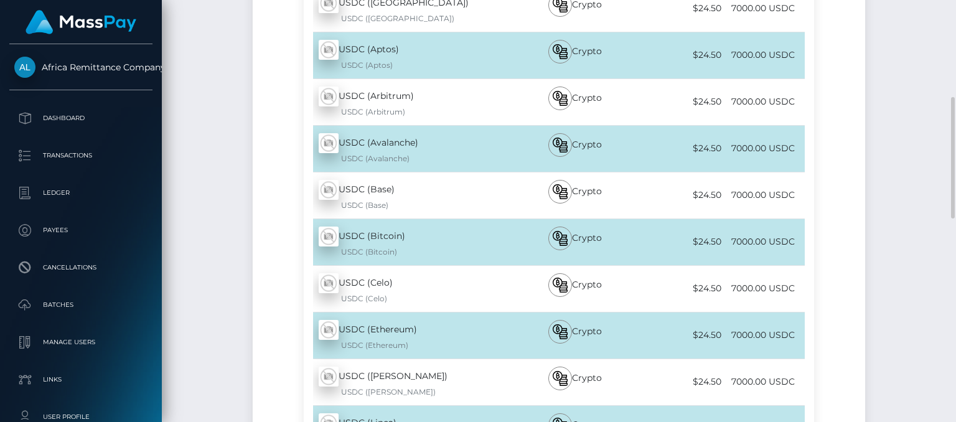
click at [384, 327] on div "USDC (Ethereum) - USDC USDC (Ethereum)" at bounding box center [408, 335] width 208 height 46
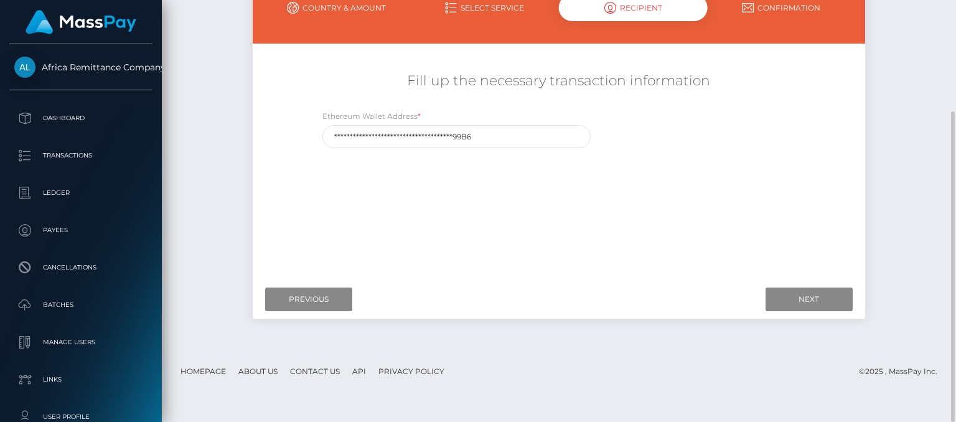
scroll to position [151, 0]
click at [792, 294] on input "Next" at bounding box center [808, 299] width 87 height 24
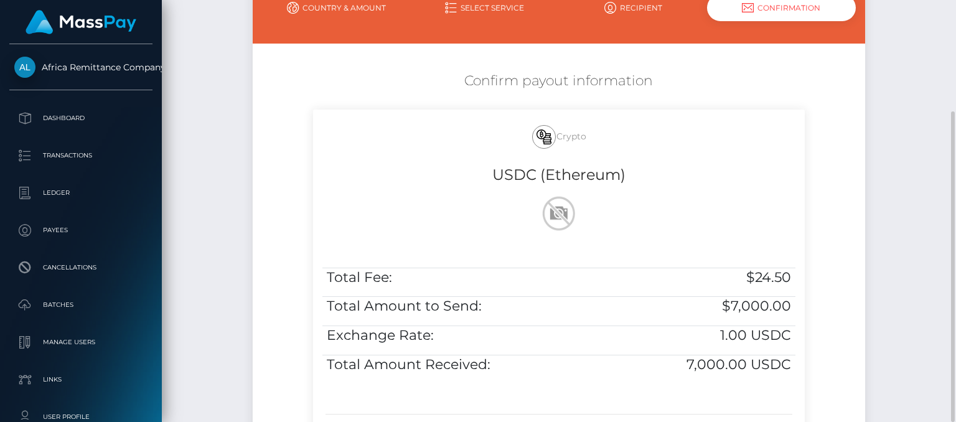
scroll to position [317, 0]
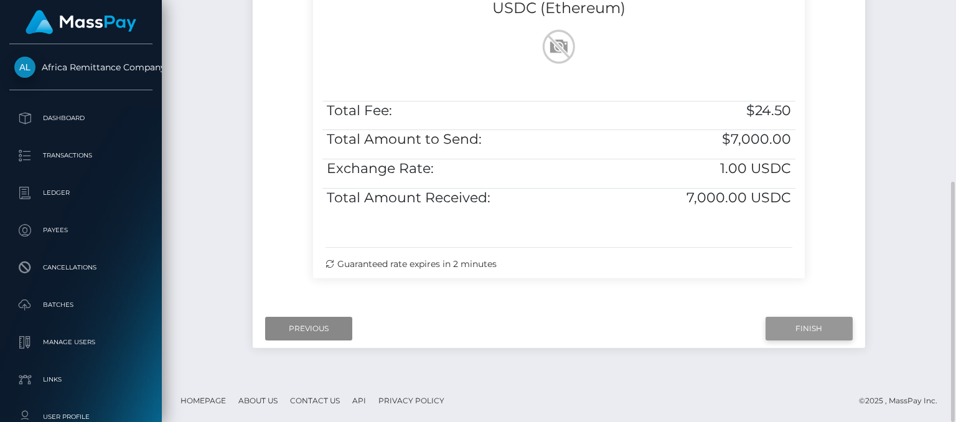
click at [796, 322] on input "Finish" at bounding box center [808, 329] width 87 height 24
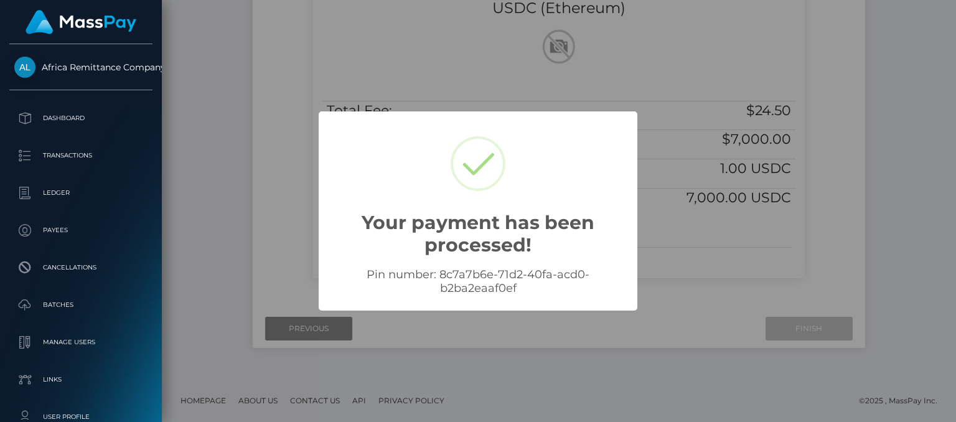
click at [182, 113] on div "× Your payment has been processed! Pin number: 8c7a7b6e-71d2-40fa-acd0-b2ba2eaa…" at bounding box center [478, 211] width 956 height 422
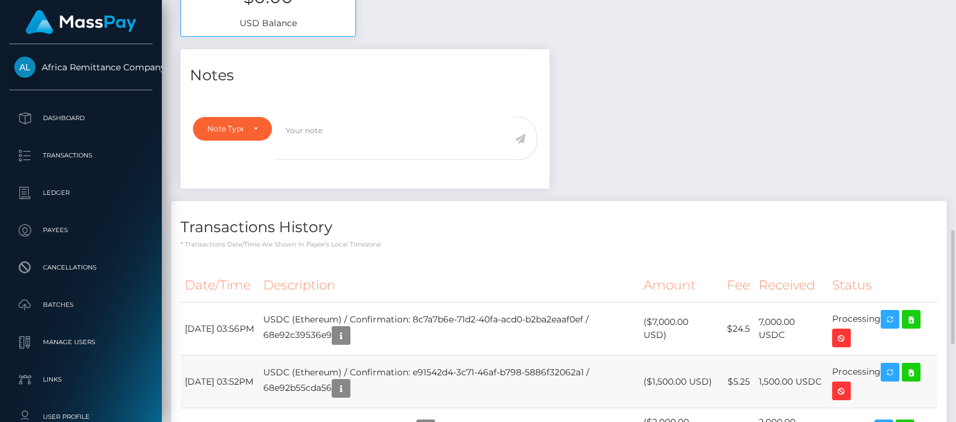
scroll to position [684, 0]
